Goal: Transaction & Acquisition: Purchase product/service

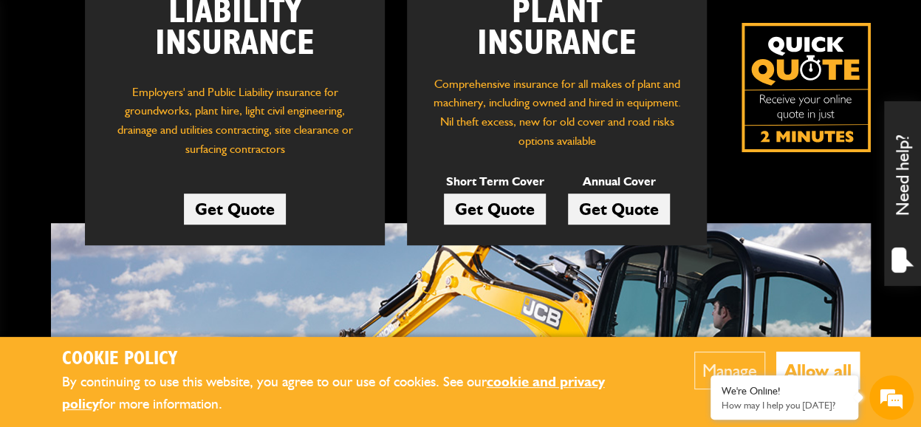
click at [515, 206] on link "Get Quote" at bounding box center [495, 209] width 102 height 31
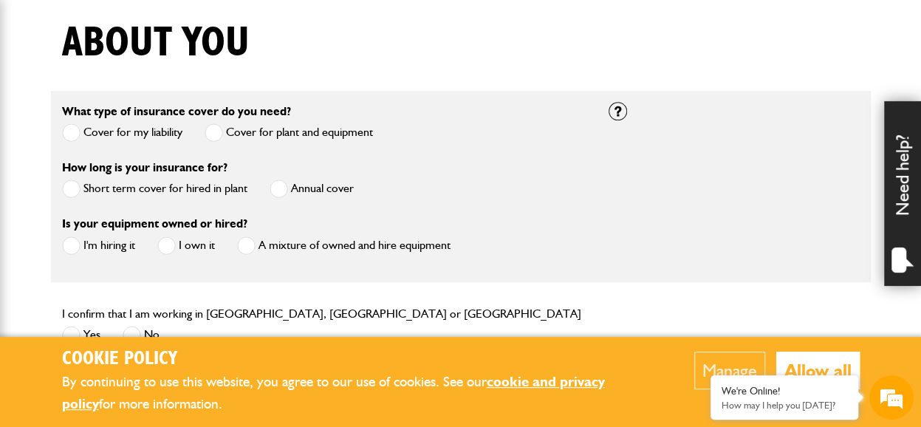
scroll to position [369, 0]
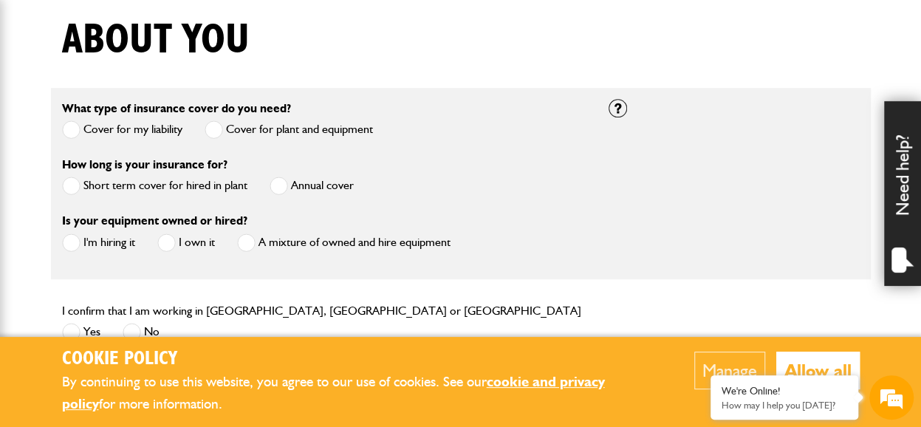
click at [71, 188] on span at bounding box center [71, 186] width 18 height 18
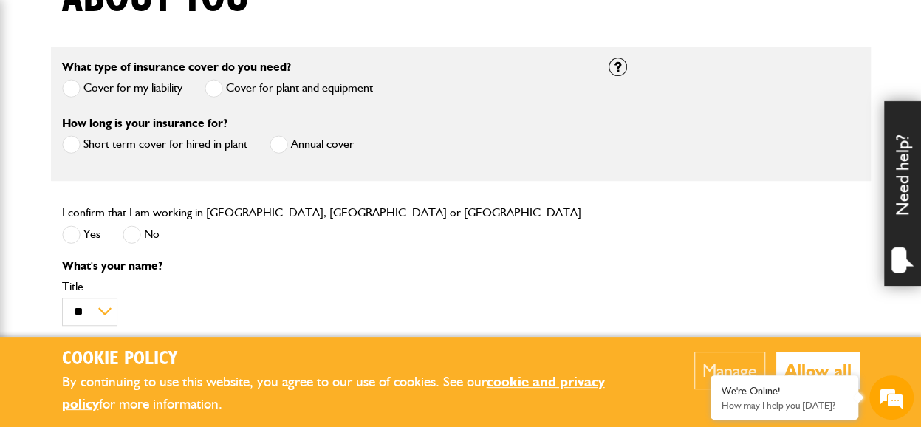
scroll to position [443, 0]
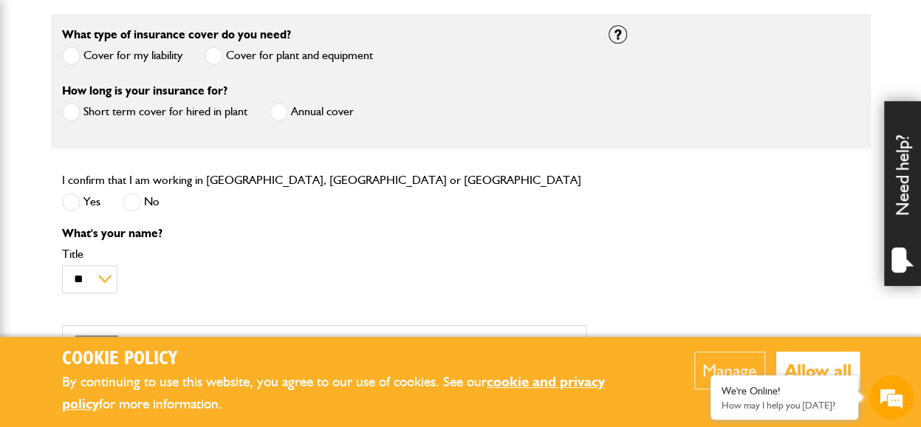
click at [73, 205] on span at bounding box center [71, 202] width 18 height 18
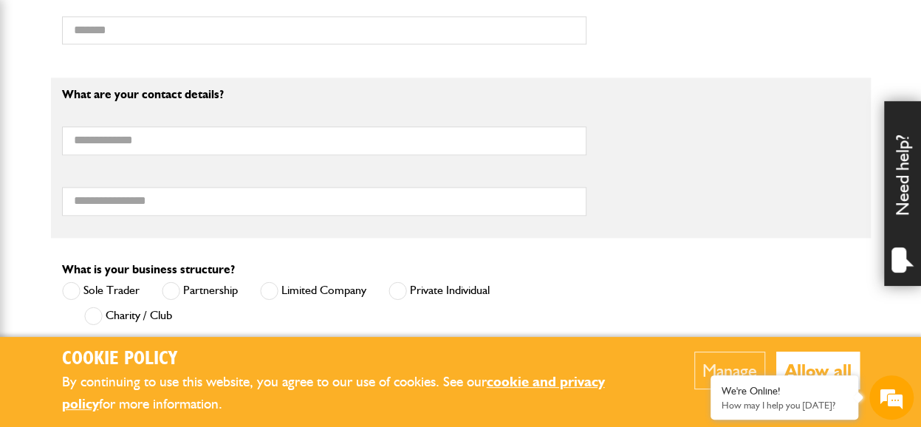
scroll to position [296, 0]
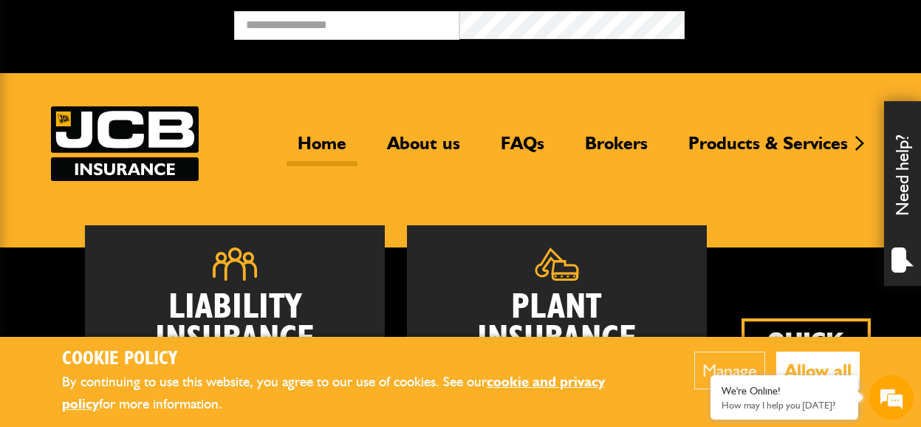
scroll to position [293, 0]
